Goal: Information Seeking & Learning: Find specific fact

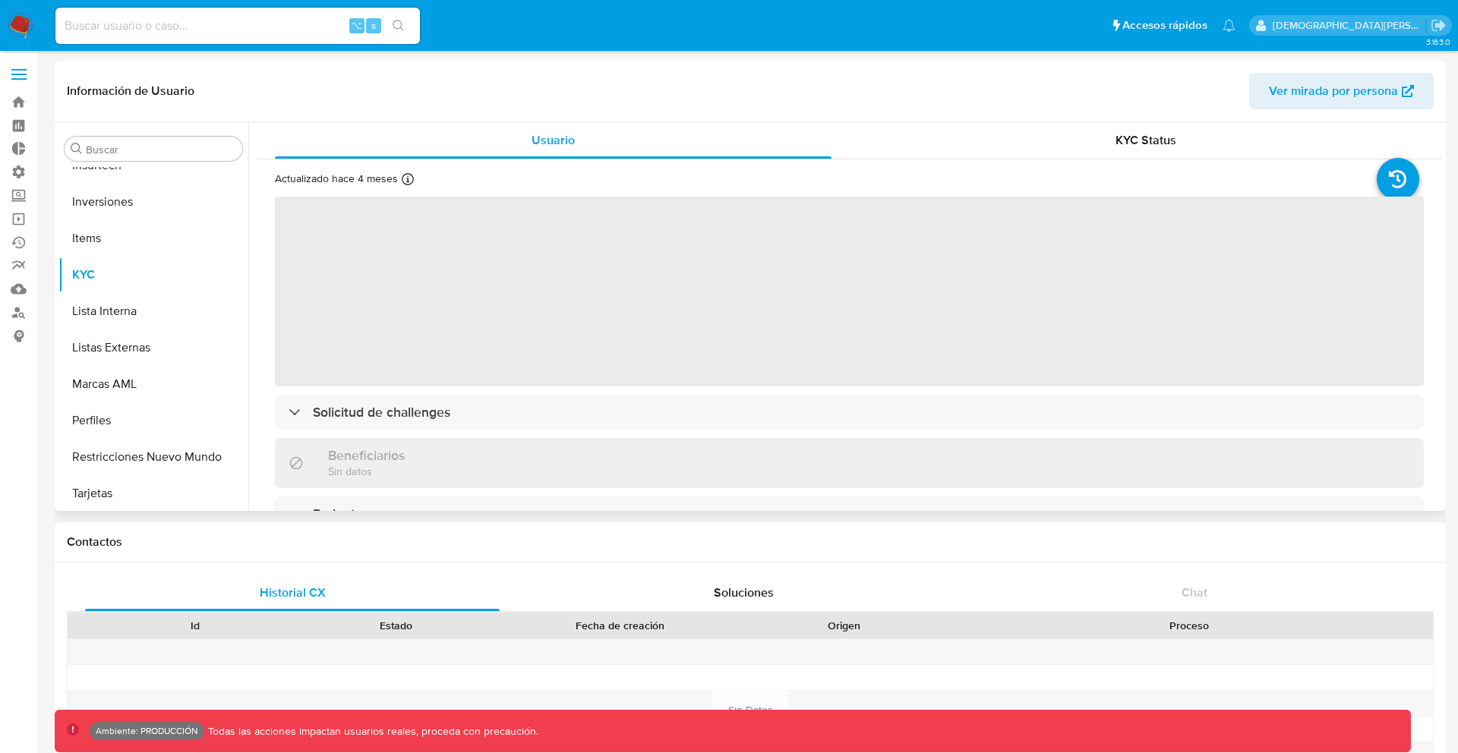
scroll to position [824, 0]
select select "10"
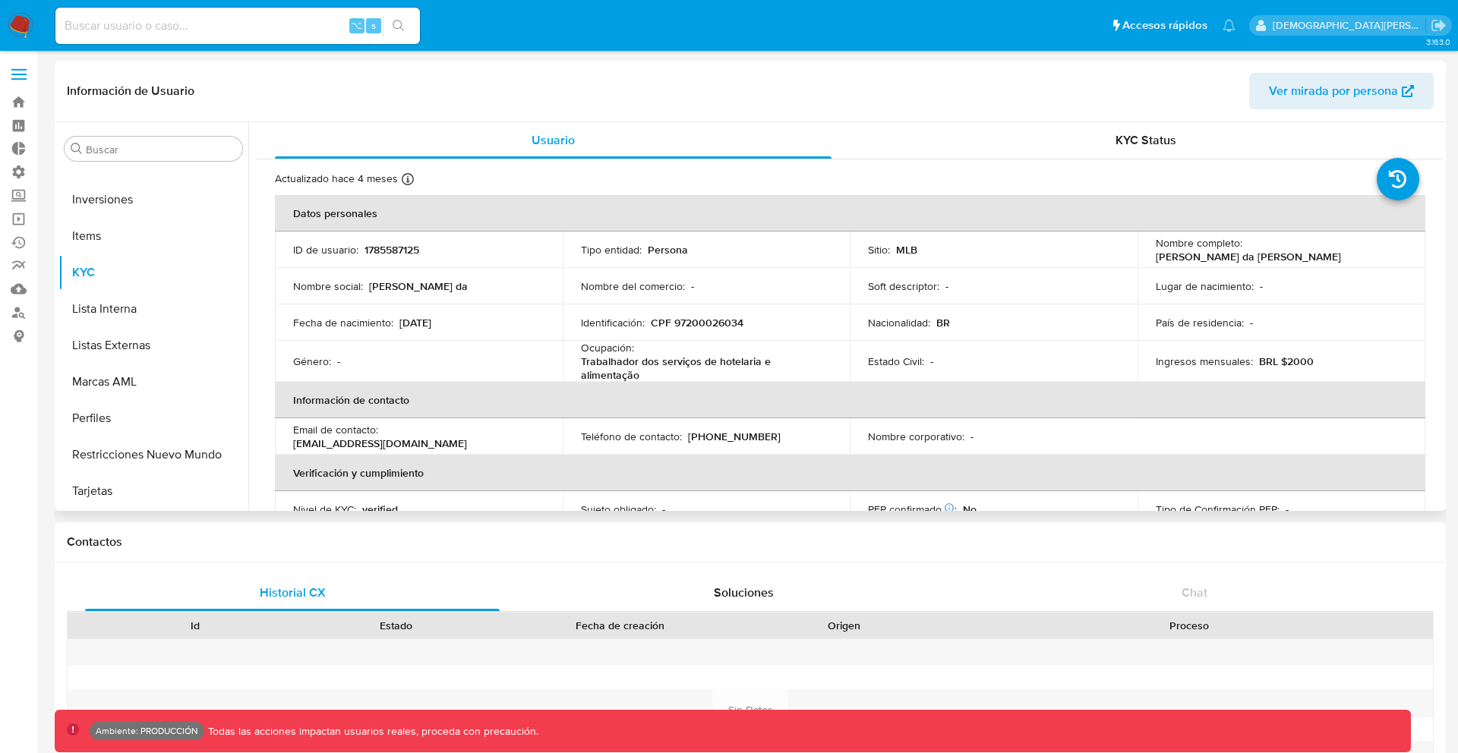
click at [273, 43] on div "⌥ s" at bounding box center [237, 26] width 364 height 36
click at [285, 27] on input at bounding box center [237, 26] width 364 height 20
type input "fravega"
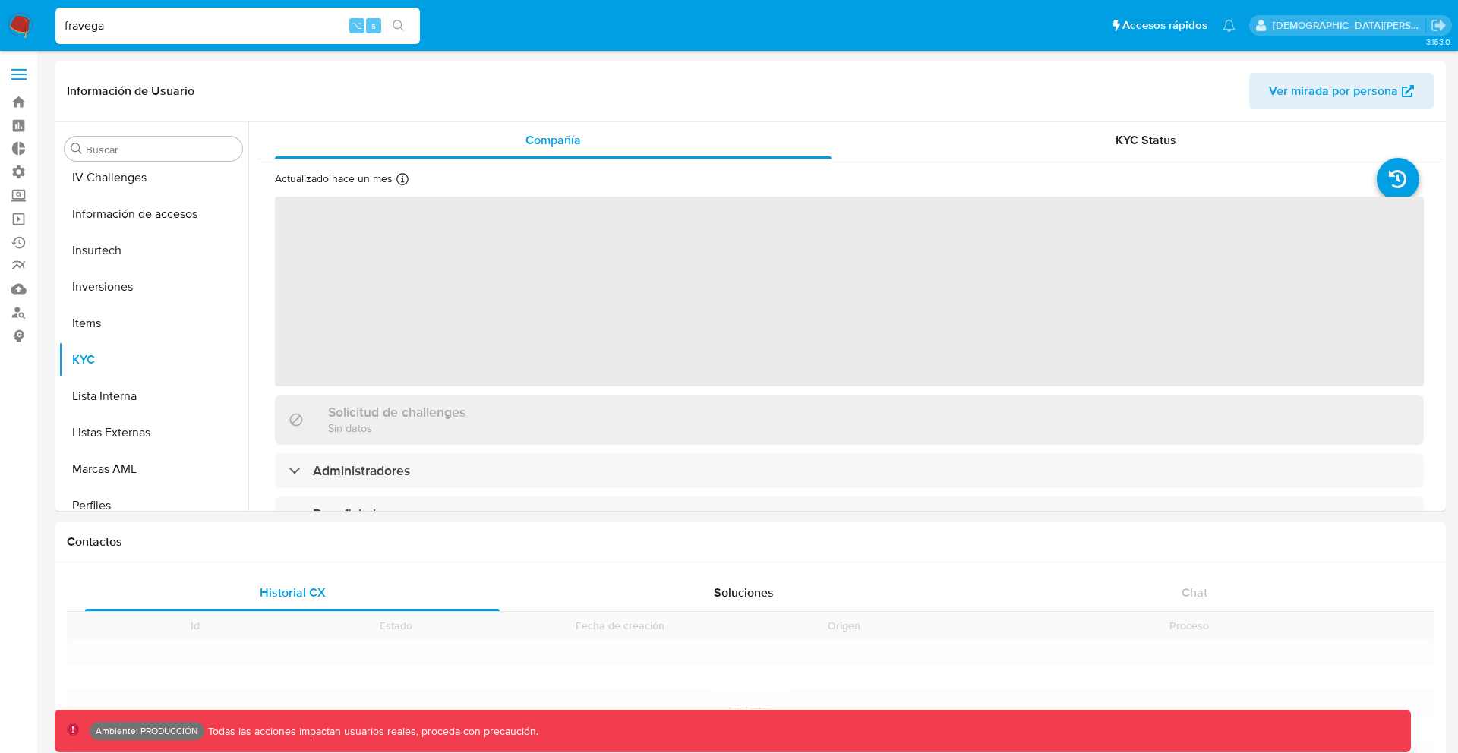
scroll to position [824, 0]
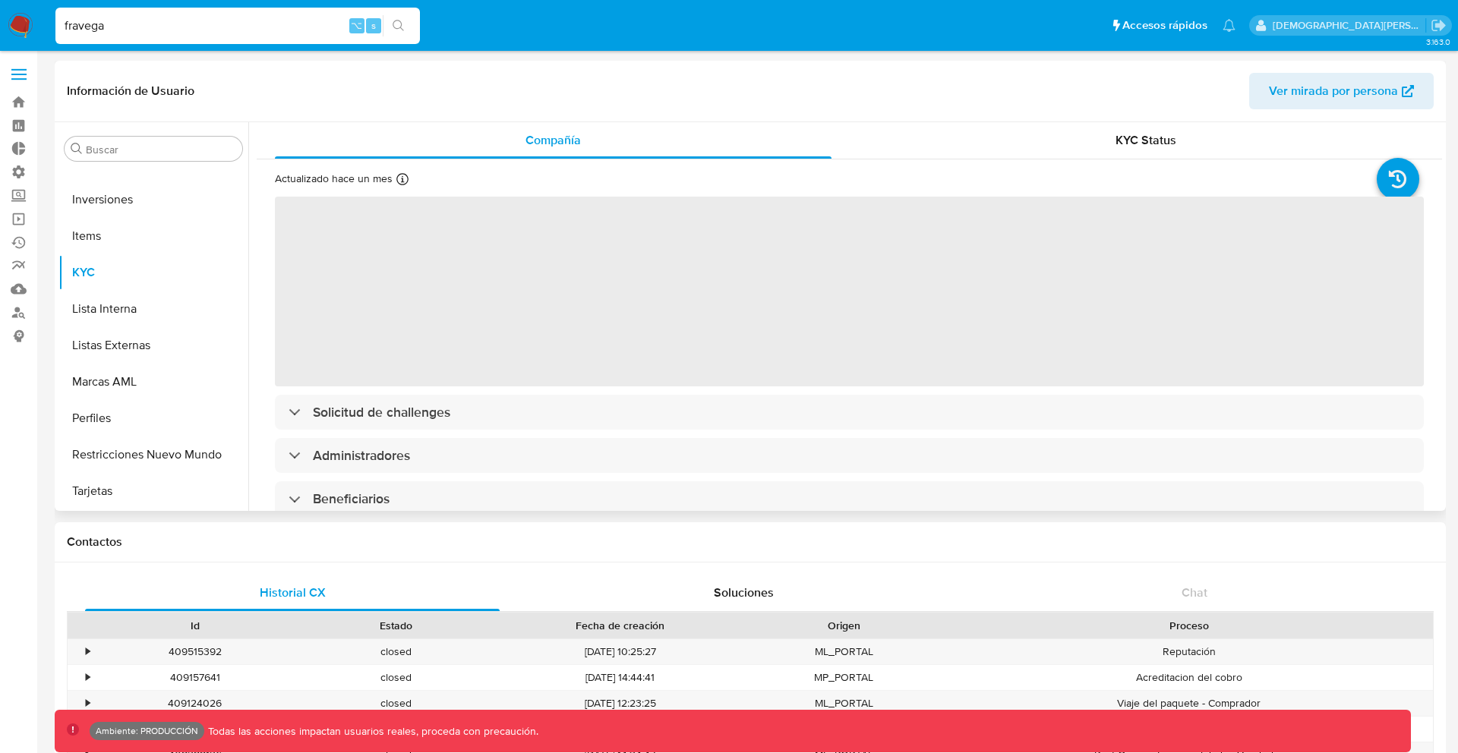
select select "10"
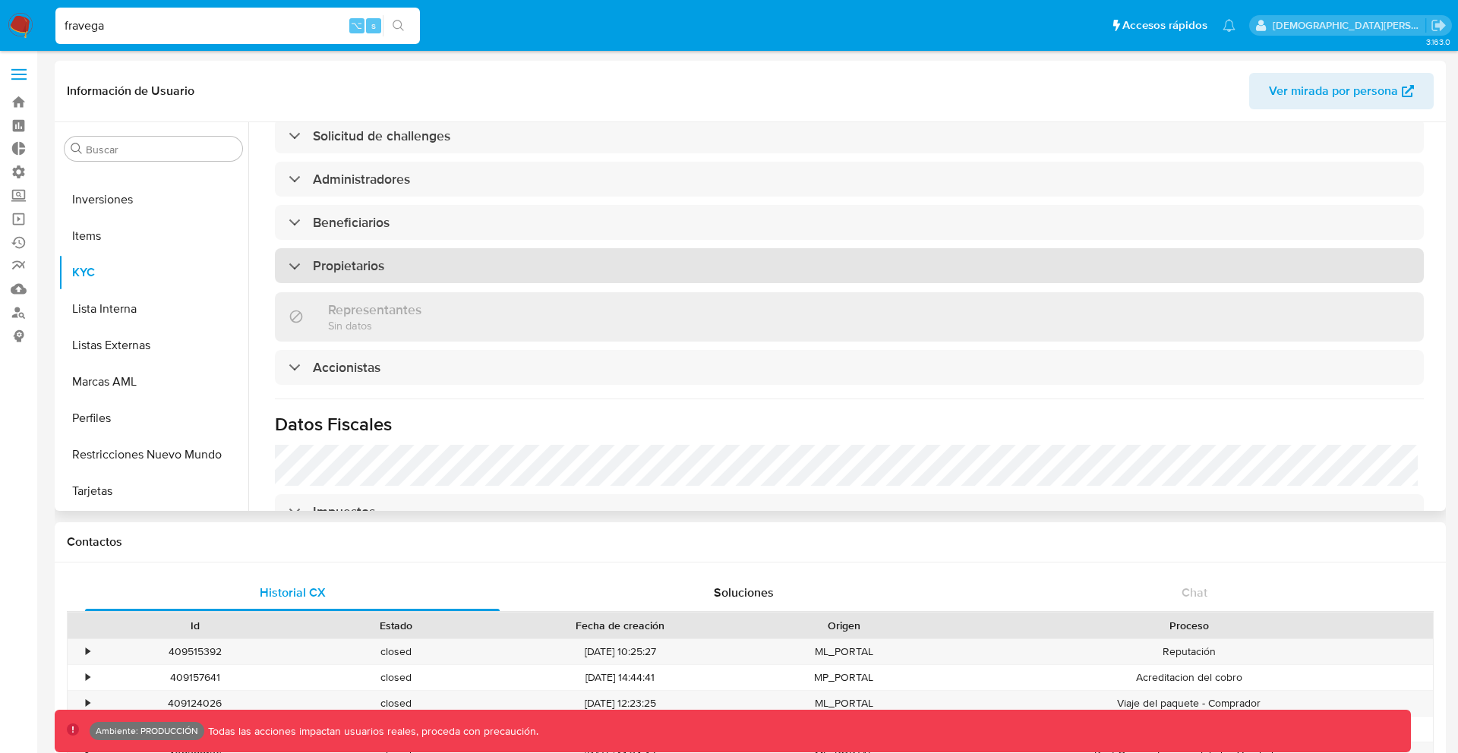
click at [507, 248] on div "Propietarios" at bounding box center [849, 265] width 1149 height 35
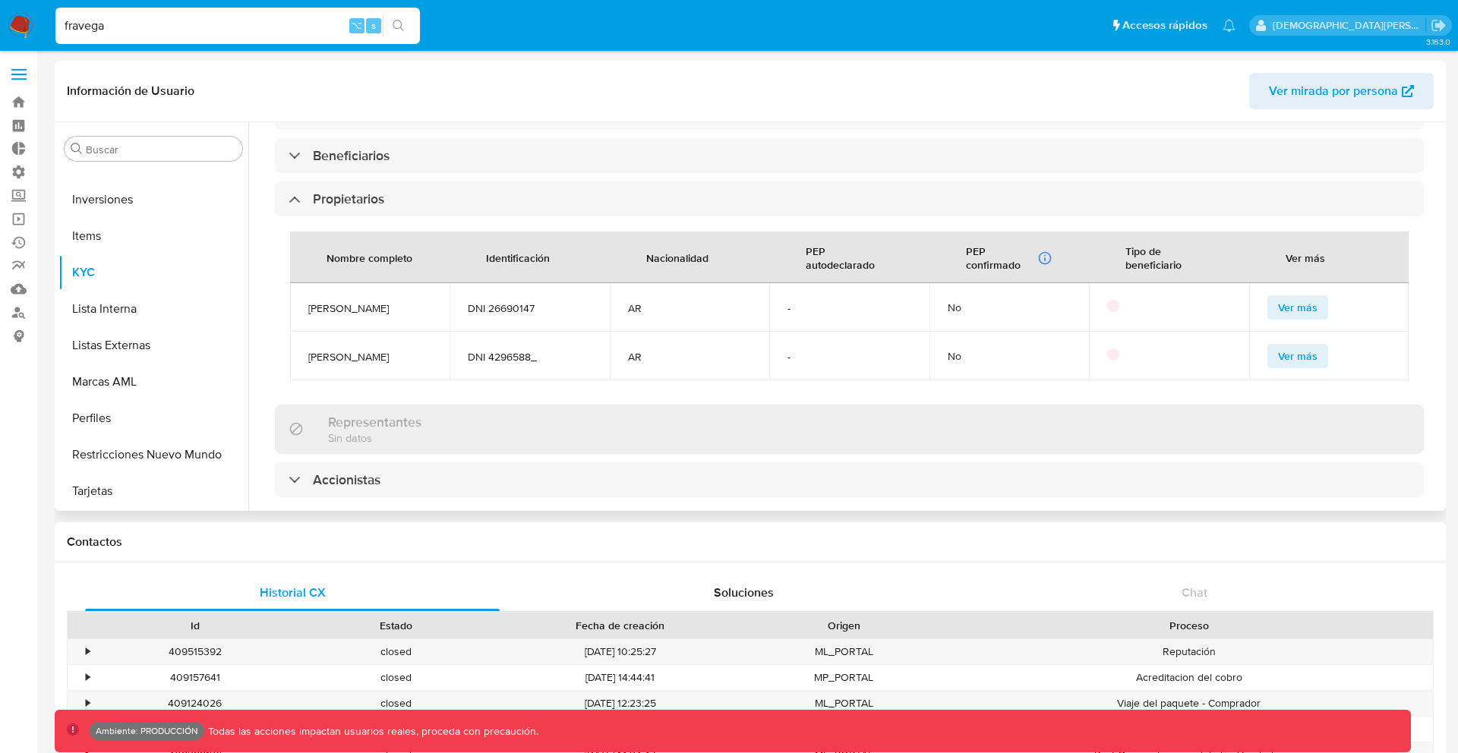
scroll to position [916, 0]
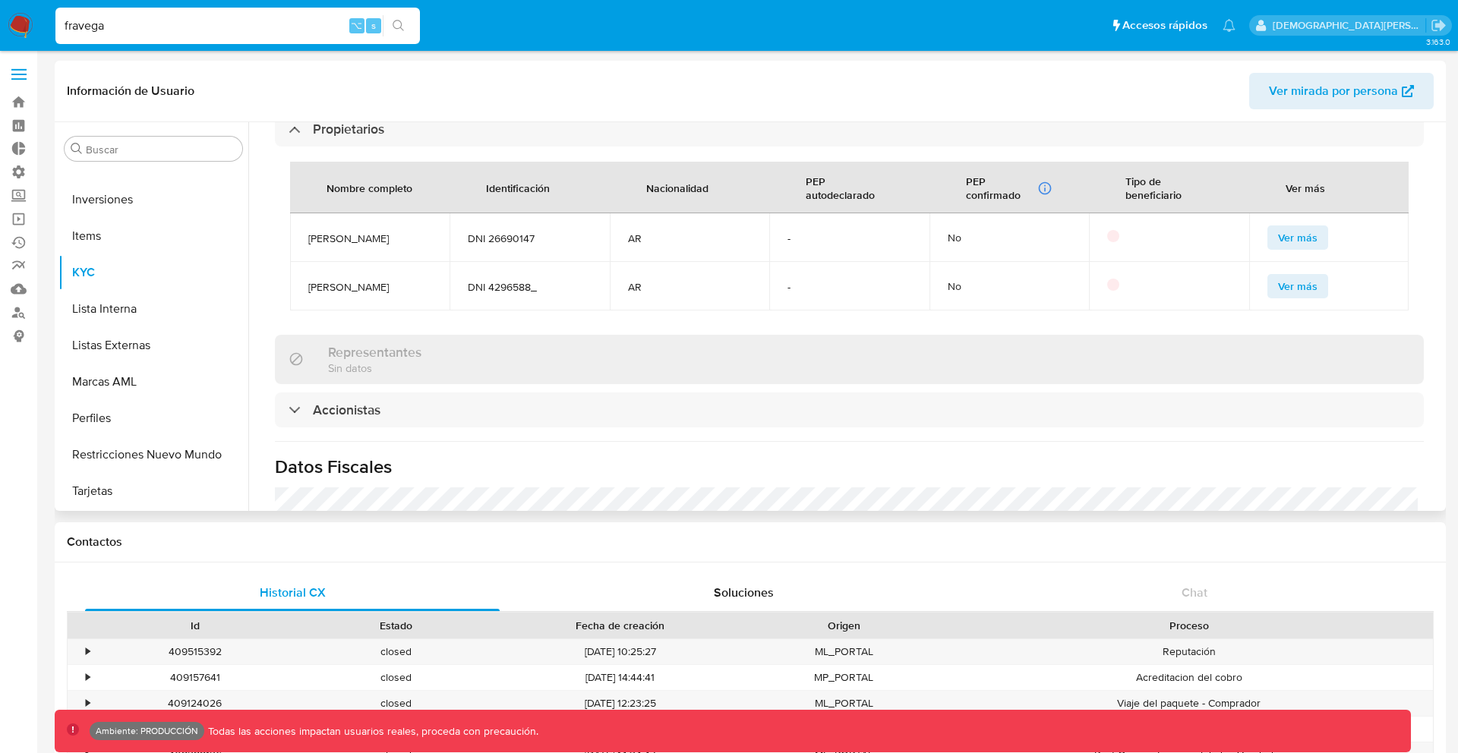
click at [488, 348] on div "Representantes Sin datos" at bounding box center [849, 359] width 1149 height 49
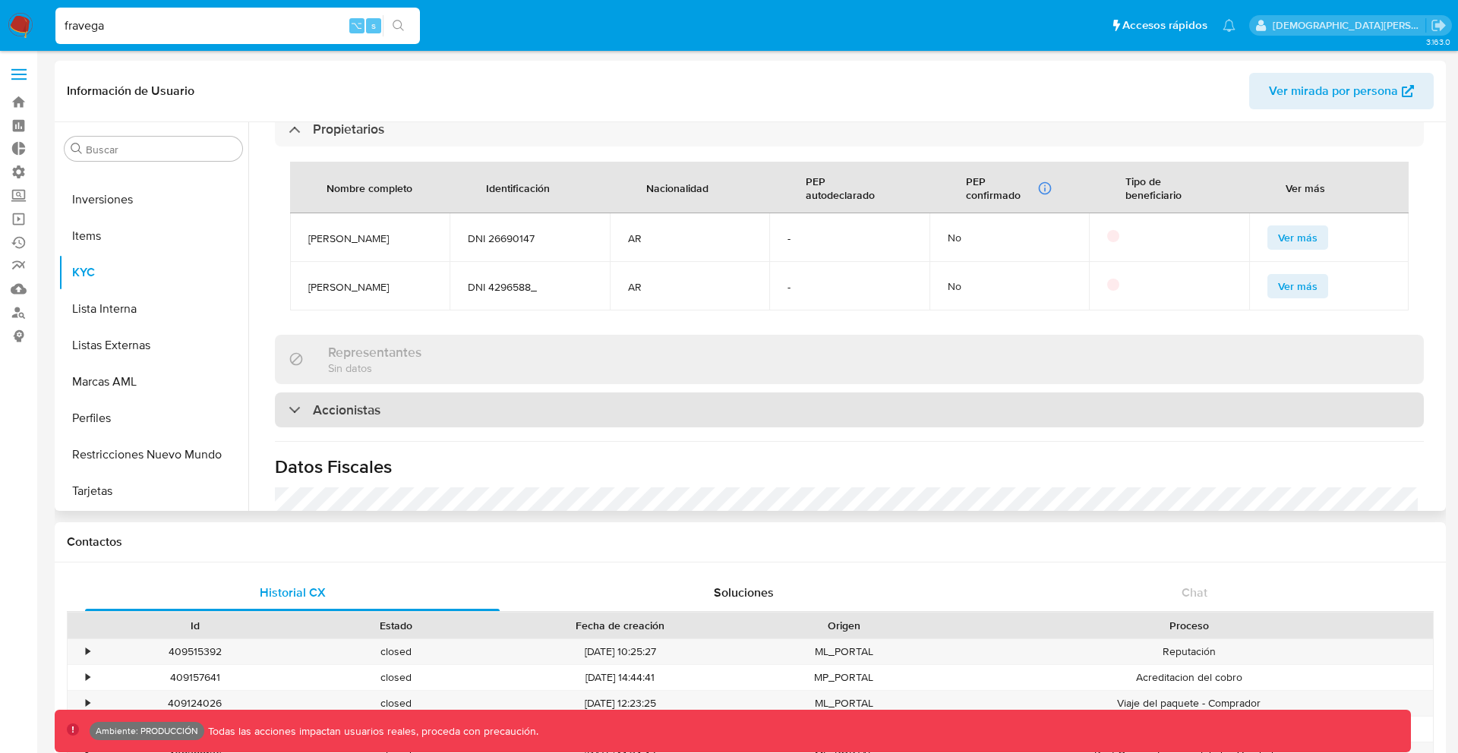
click at [488, 393] on div "Accionistas" at bounding box center [849, 410] width 1149 height 35
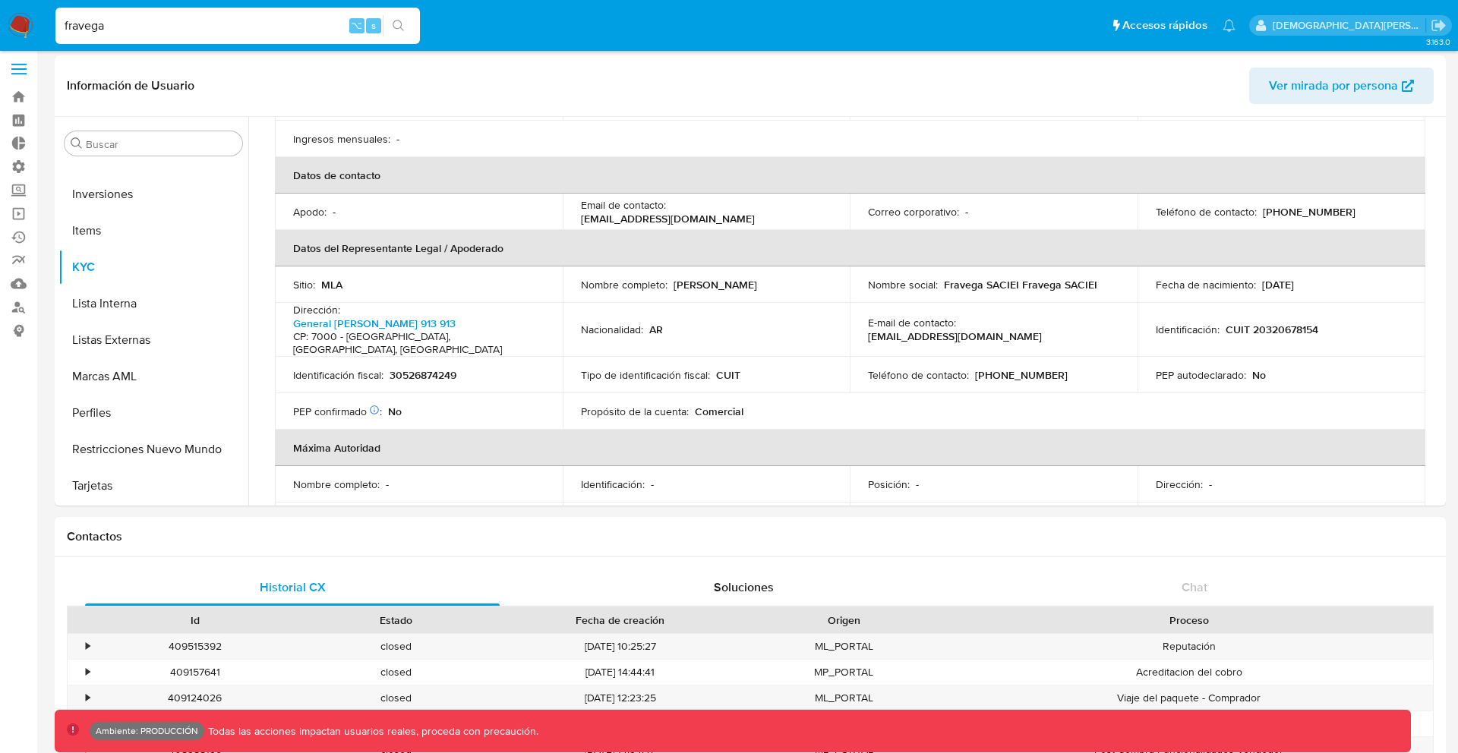
scroll to position [342, 0]
click at [468, 235] on th "Datos del Representante Legal / Apoderado" at bounding box center [850, 247] width 1150 height 36
drag, startPoint x: 468, startPoint y: 235, endPoint x: 300, endPoint y: 237, distance: 167.8
click at [300, 238] on th "Datos del Representante Legal / Apoderado" at bounding box center [850, 247] width 1150 height 36
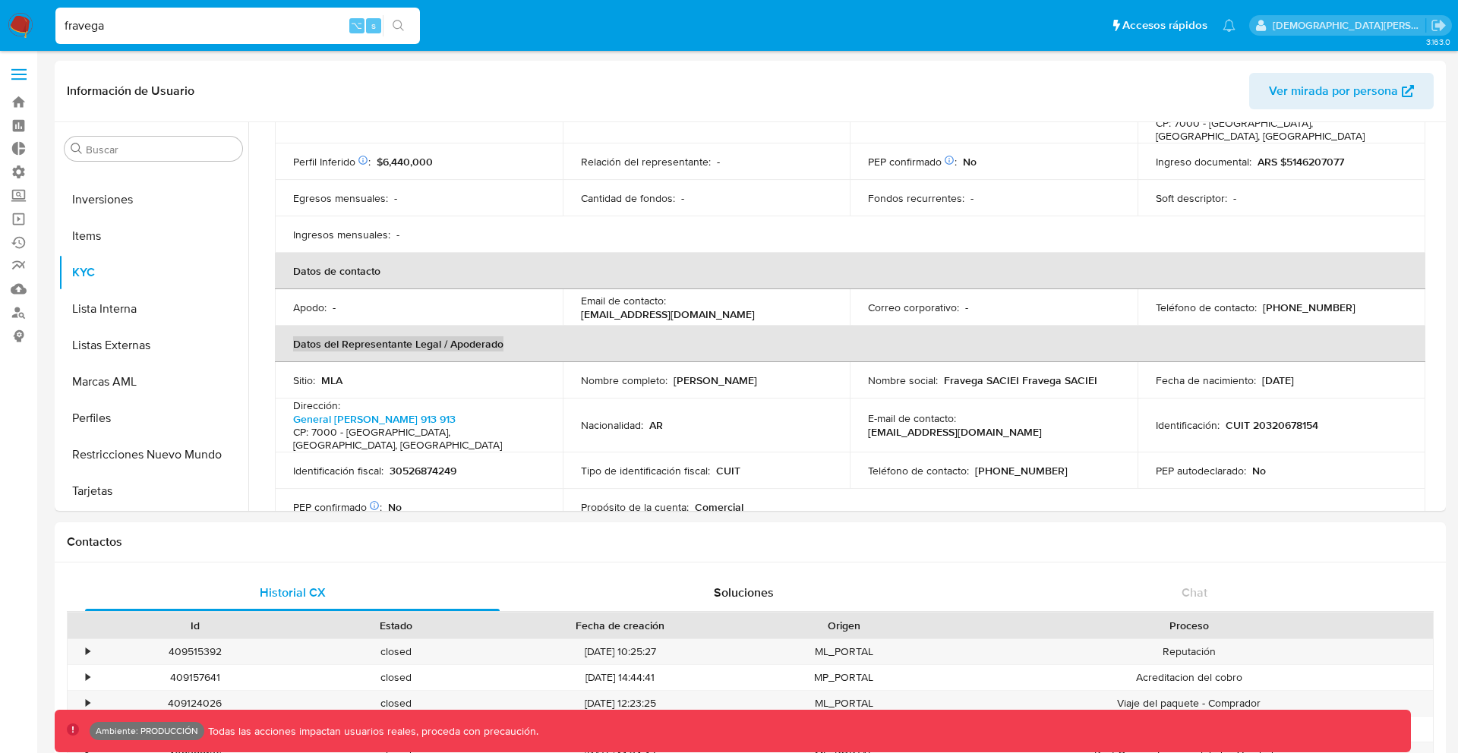
scroll to position [336, 0]
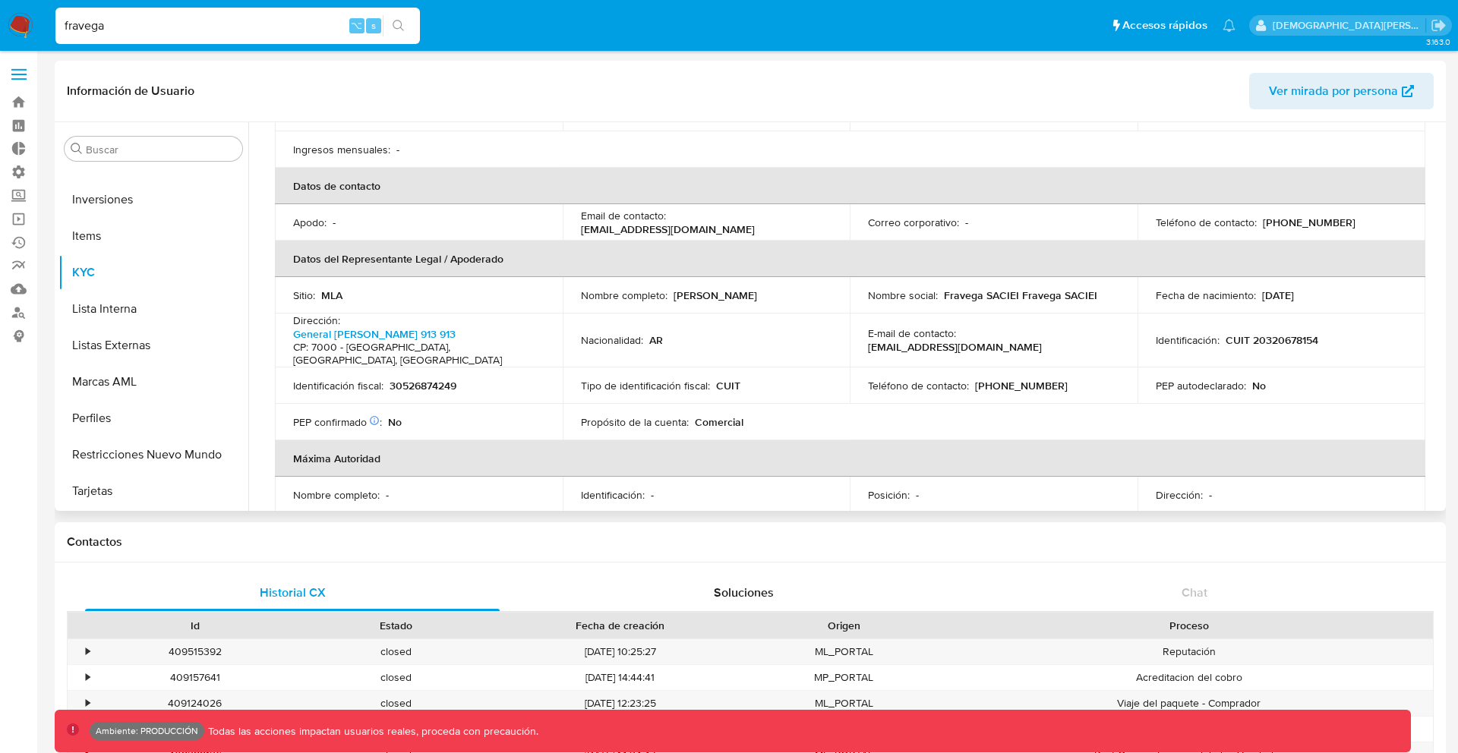
click at [626, 440] on th "Máxima Autoridad" at bounding box center [850, 458] width 1150 height 36
click at [638, 415] on p "Propósito de la cuenta :" at bounding box center [635, 422] width 108 height 14
click at [599, 333] on p "Nacionalidad :" at bounding box center [612, 340] width 62 height 14
drag, startPoint x: 599, startPoint y: 317, endPoint x: 673, endPoint y: 316, distance: 73.6
click at [673, 333] on div "Nacionalidad : AR" at bounding box center [706, 340] width 251 height 14
